Goal: Transaction & Acquisition: Purchase product/service

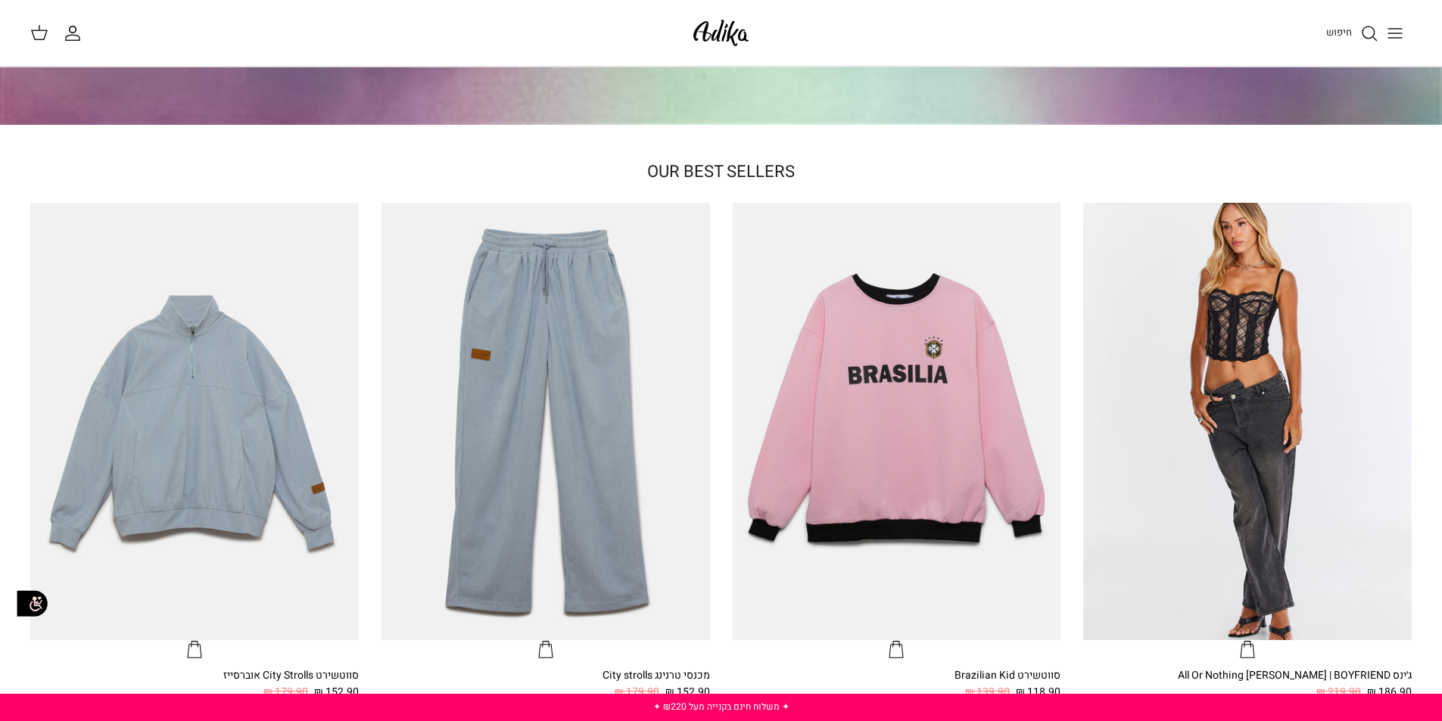
scroll to position [450, 0]
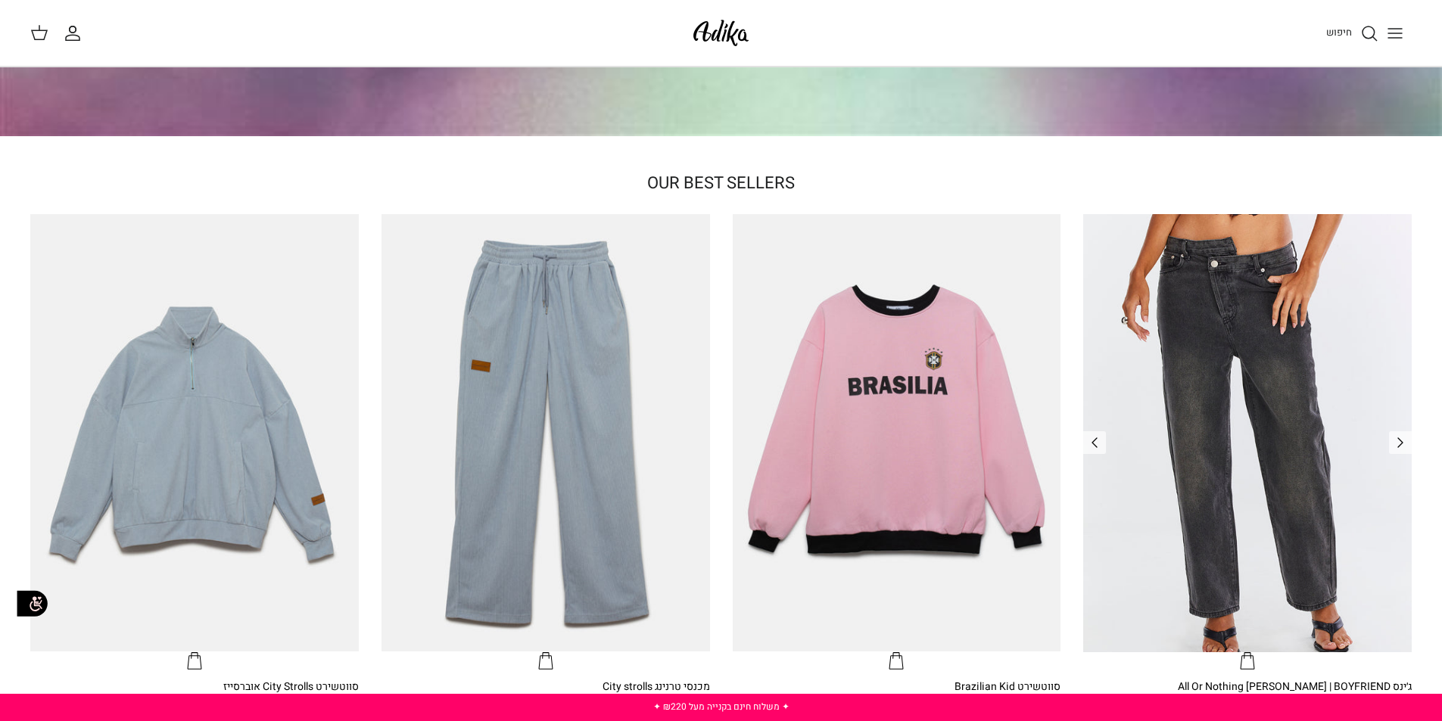
click at [1259, 418] on img "ג׳ינס All Or Nothing קריס-קרוס | BOYFRIEND" at bounding box center [1247, 432] width 328 height 437
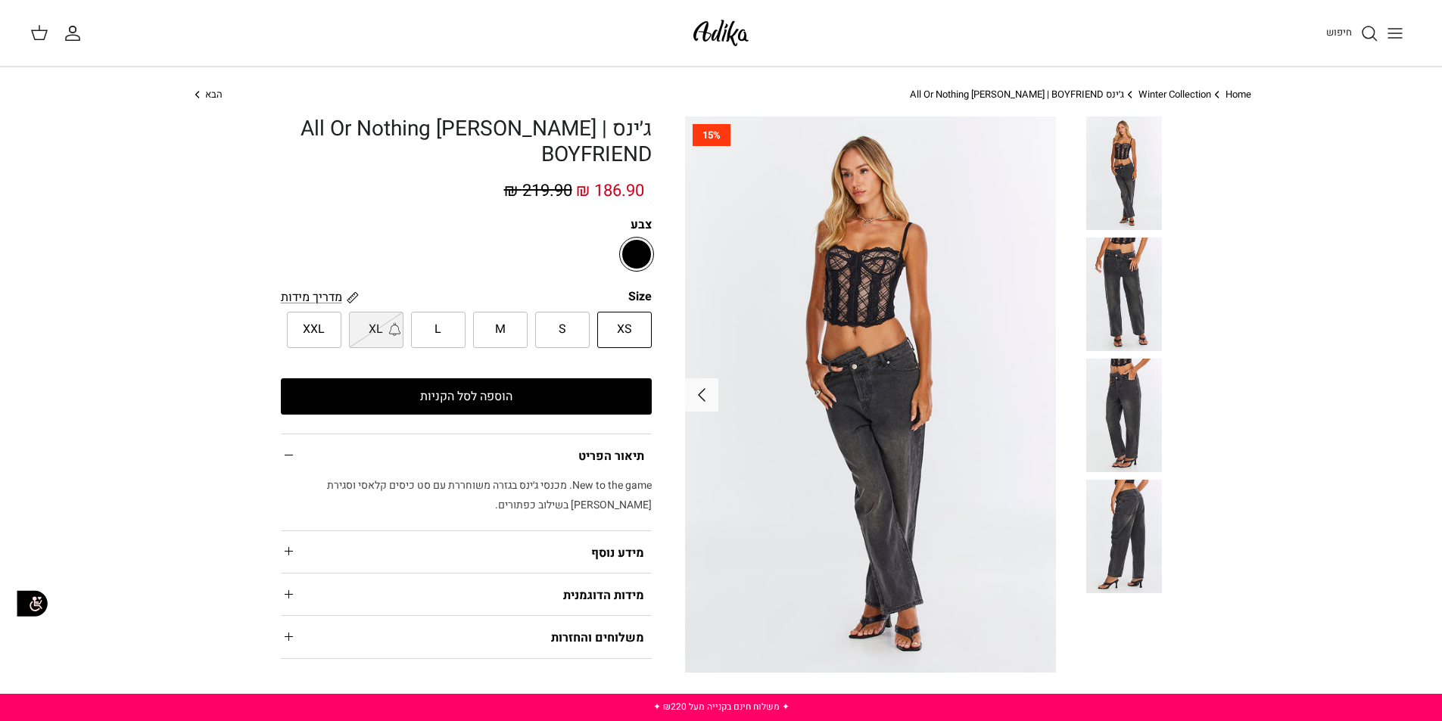
click at [1115, 306] on img at bounding box center [1124, 295] width 76 height 114
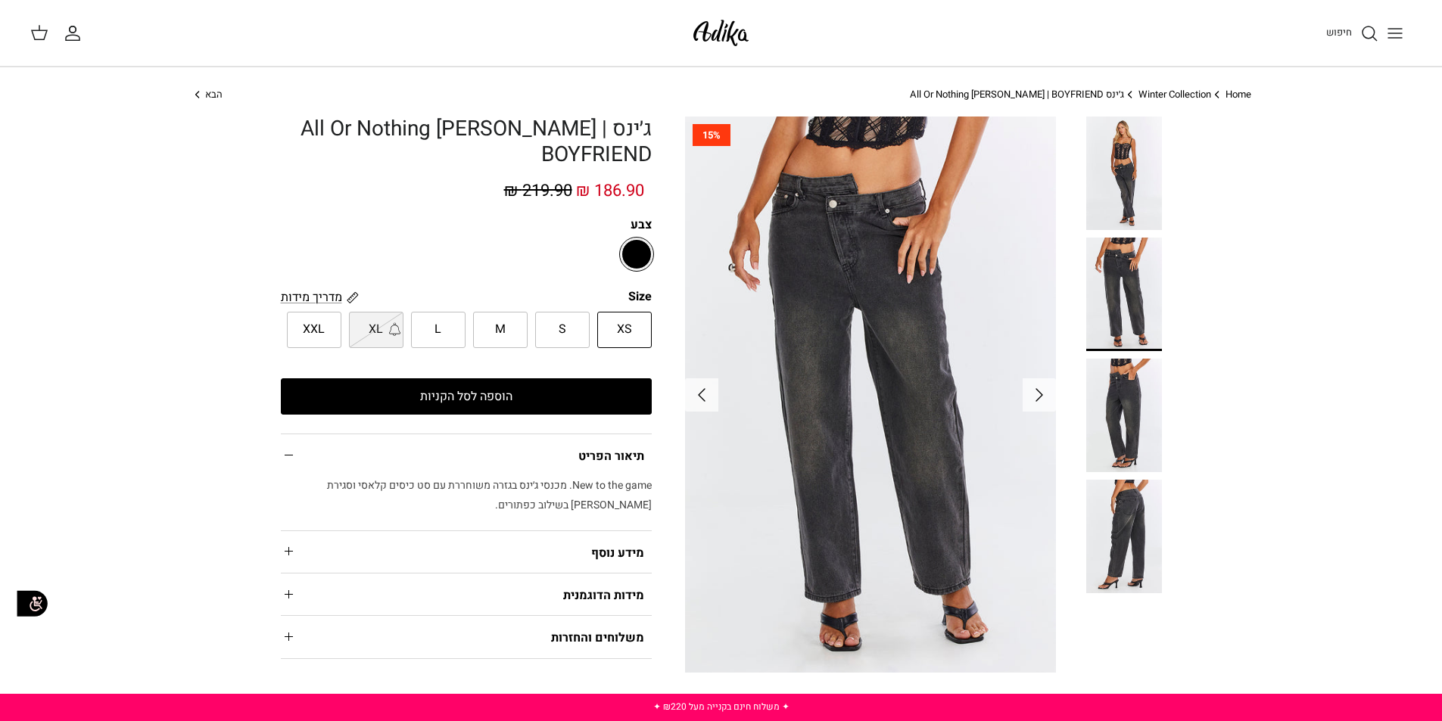
click at [1114, 395] on img at bounding box center [1124, 416] width 76 height 114
